Goal: Information Seeking & Learning: Learn about a topic

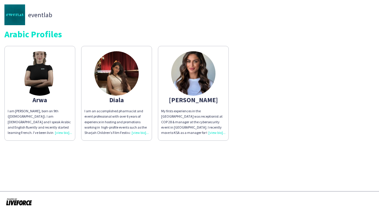
click at [140, 132] on div "I am an accomplished pharmacist and event professional with over 6 years of exp…" at bounding box center [117, 121] width 64 height 27
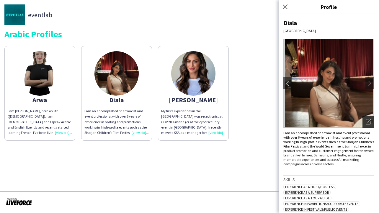
click at [367, 122] on icon "Open photos pop-in" at bounding box center [368, 121] width 5 height 5
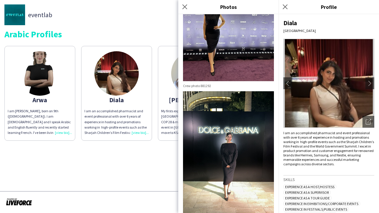
scroll to position [162, 0]
click at [236, 143] on img at bounding box center [228, 151] width 91 height 121
click at [285, 7] on icon at bounding box center [286, 7] width 6 height 6
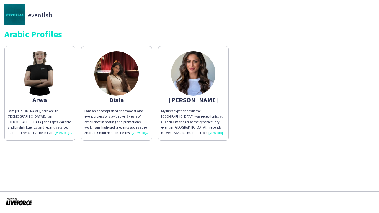
click at [217, 132] on div "My firsts experiences in the [GEOGRAPHIC_DATA] was receptionist at COP 28 & man…" at bounding box center [193, 121] width 64 height 27
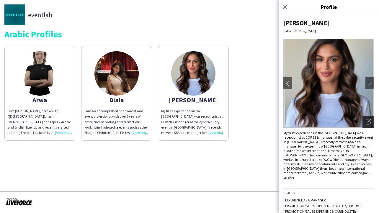
click at [368, 121] on icon "Open photos pop-in" at bounding box center [368, 121] width 5 height 5
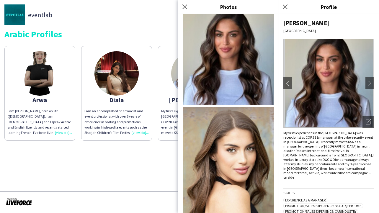
scroll to position [0, 0]
click at [285, 8] on icon at bounding box center [286, 7] width 6 height 6
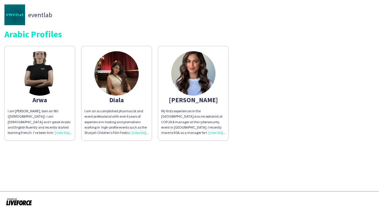
click at [214, 133] on div "My firsts experiences in the [GEOGRAPHIC_DATA] was receptionist at COP 28 & man…" at bounding box center [193, 121] width 64 height 27
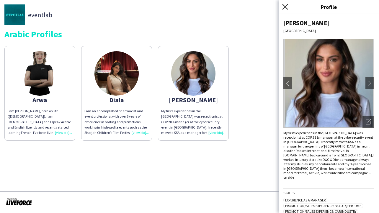
click at [285, 7] on icon at bounding box center [286, 7] width 6 height 6
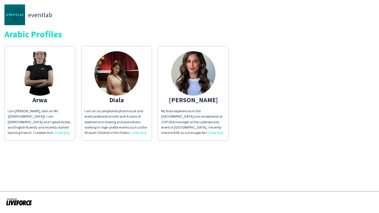
click at [237, 117] on div "Arwa I am [PERSON_NAME], born on 9th ([DEMOGRAPHIC_DATA]). I am [DEMOGRAPHIC_DA…" at bounding box center [189, 92] width 371 height 98
